Goal: Check status

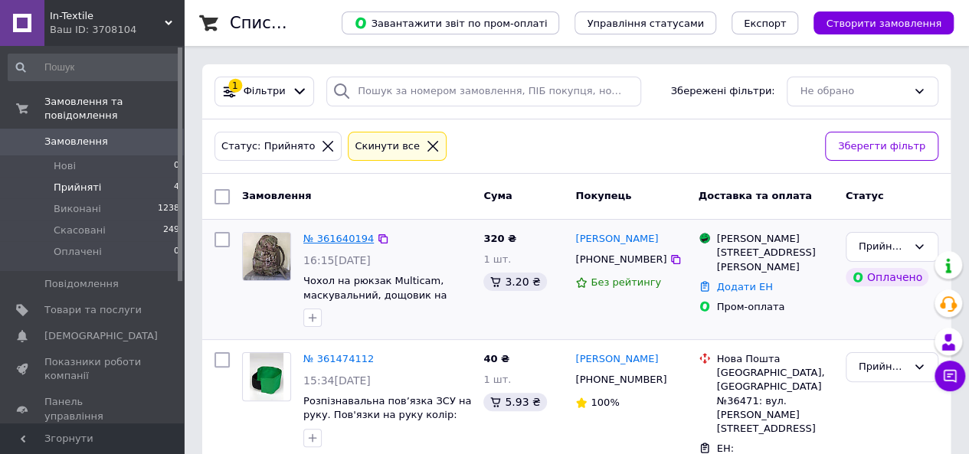
click at [340, 237] on link "№ 361640194" at bounding box center [338, 238] width 70 height 11
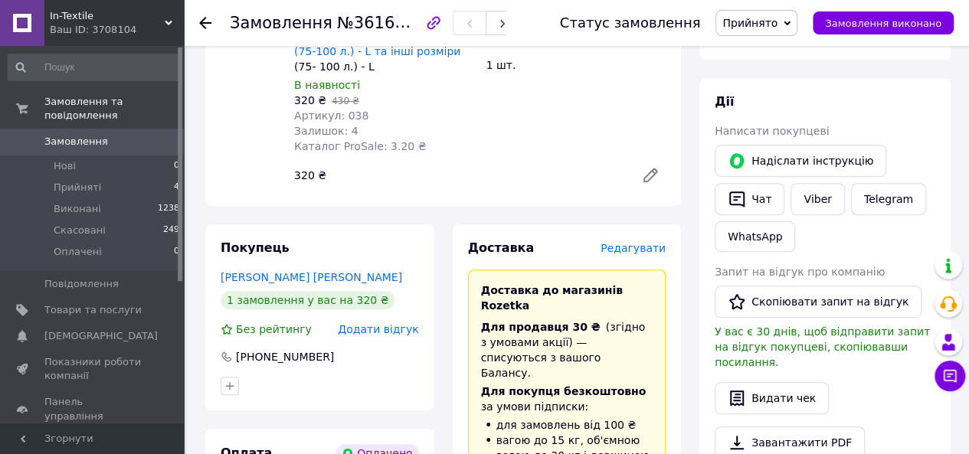
scroll to position [230, 0]
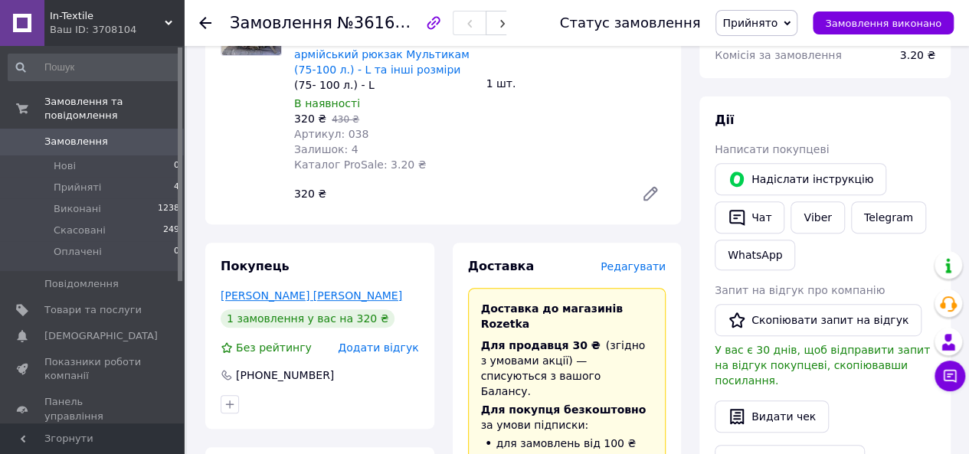
click at [305, 297] on link "[PERSON_NAME] [PERSON_NAME]" at bounding box center [312, 296] width 182 height 12
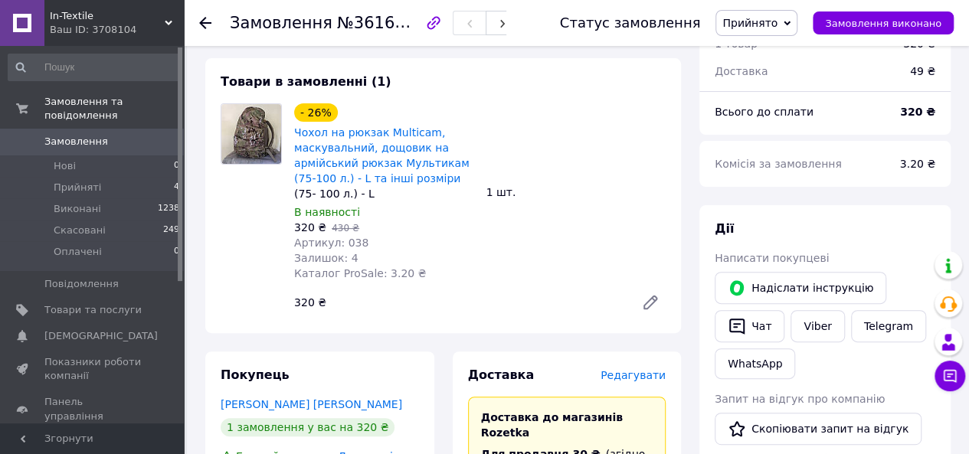
scroll to position [77, 0]
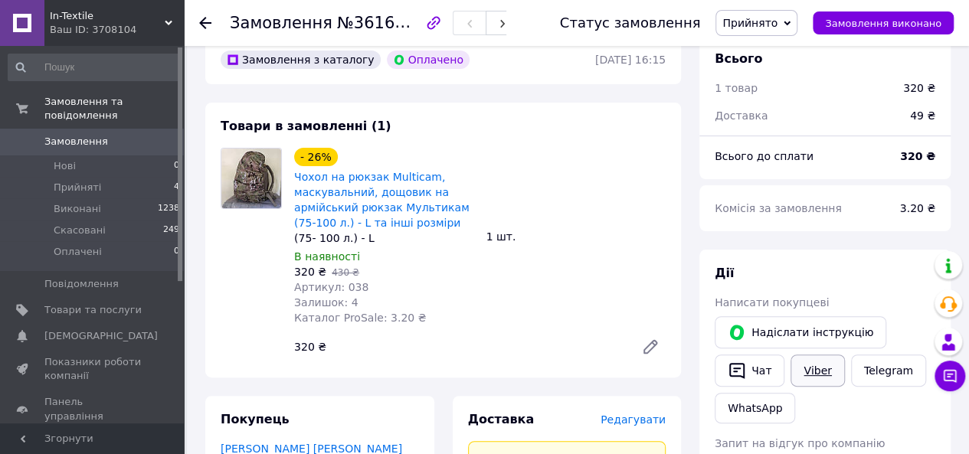
click at [817, 370] on link "Viber" at bounding box center [818, 371] width 54 height 32
click at [98, 177] on li "Прийняті 4" at bounding box center [94, 187] width 188 height 21
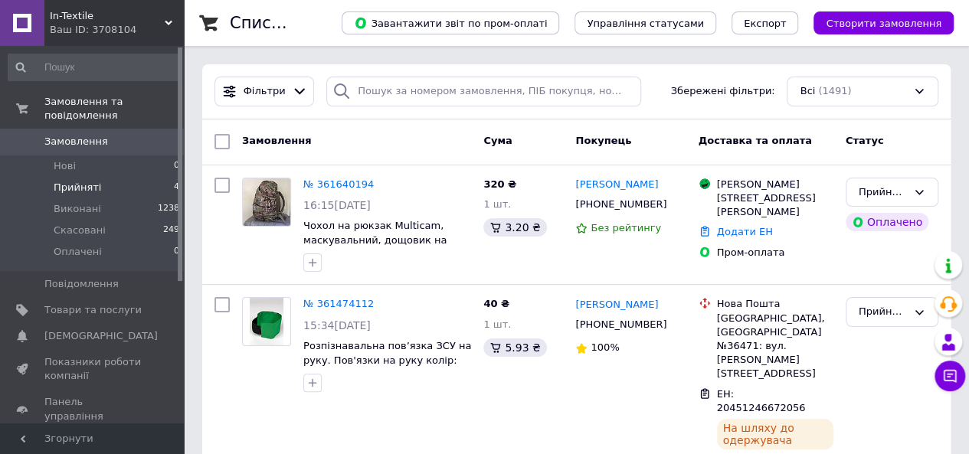
click at [136, 177] on li "Прийняті 4" at bounding box center [94, 187] width 188 height 21
